Goal: Task Accomplishment & Management: Manage account settings

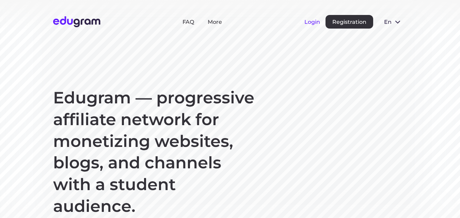
click at [310, 22] on button "Login" at bounding box center [313, 22] width 16 height 6
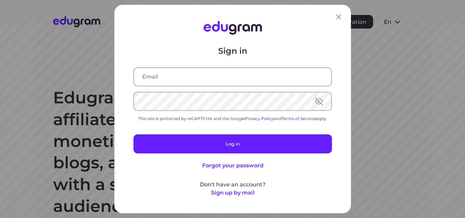
type input "[EMAIL_ADDRESS][DOMAIN_NAME]"
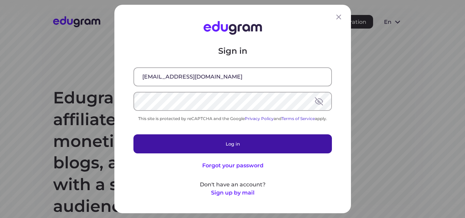
click at [226, 144] on button "Log in" at bounding box center [233, 144] width 199 height 19
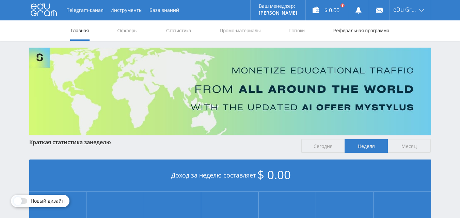
click at [353, 29] on link "Реферальная программа" at bounding box center [362, 30] width 58 height 20
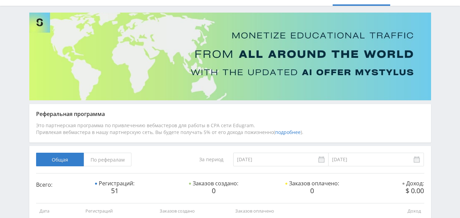
scroll to position [68, 0]
